Goal: Task Accomplishment & Management: Complete application form

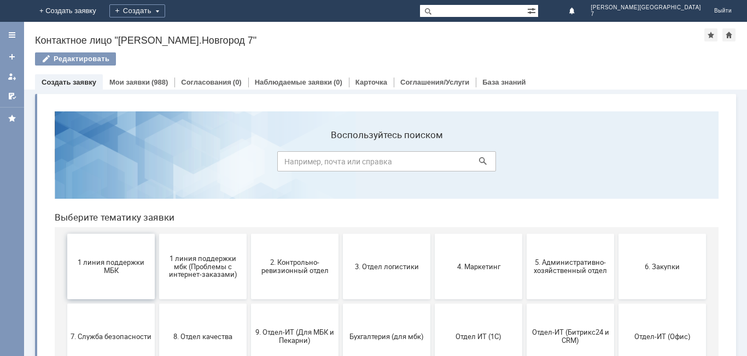
click at [108, 262] on span "1 линия поддержки МБК" at bounding box center [111, 267] width 81 height 16
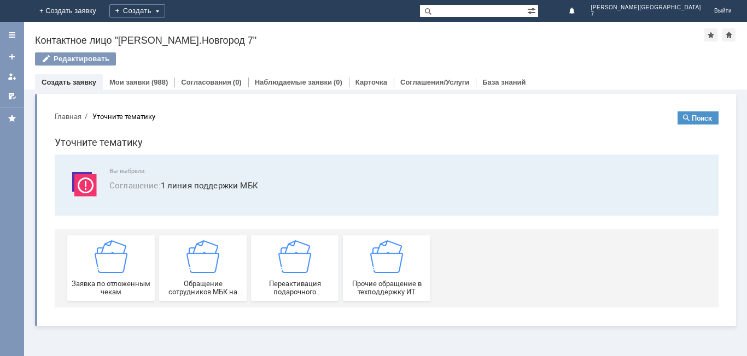
click at [108, 262] on img at bounding box center [111, 257] width 33 height 33
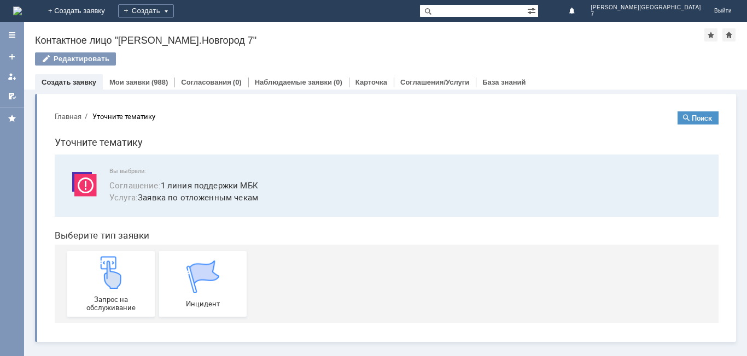
click at [108, 262] on img at bounding box center [111, 272] width 33 height 33
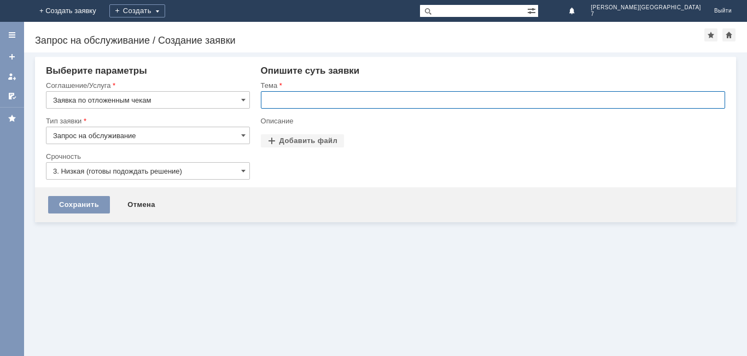
click at [325, 101] on input "text" at bounding box center [493, 99] width 464 height 17
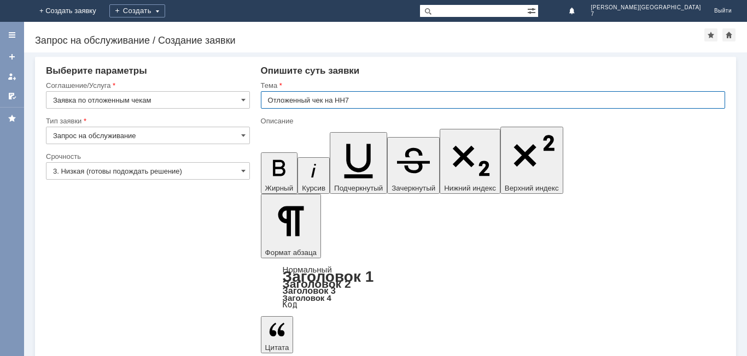
type input "Отложенный чек на НН7"
